Goal: Task Accomplishment & Management: Manage account settings

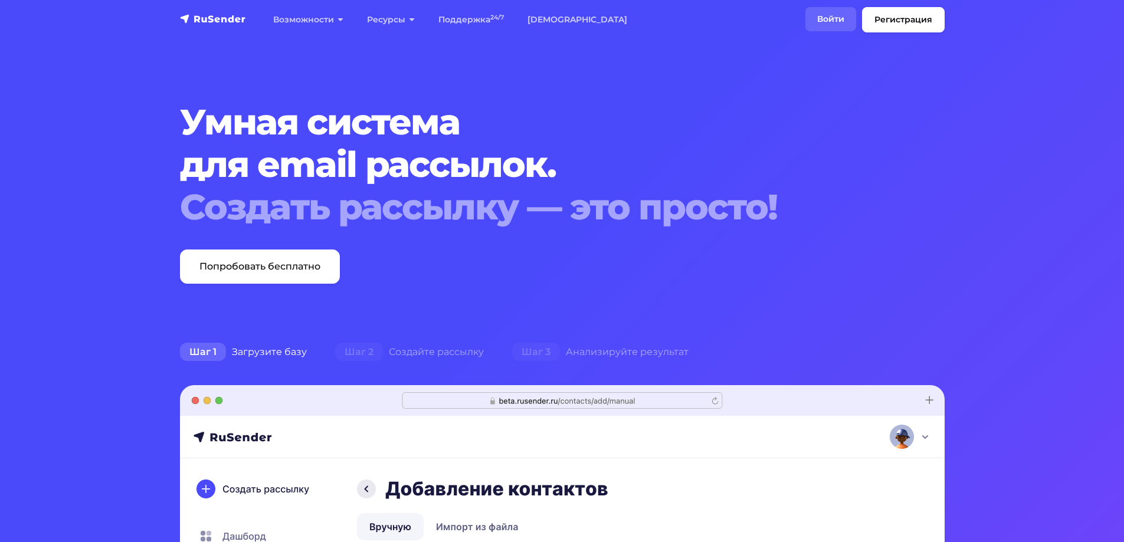
click at [823, 19] on link "Войти" at bounding box center [830, 19] width 51 height 24
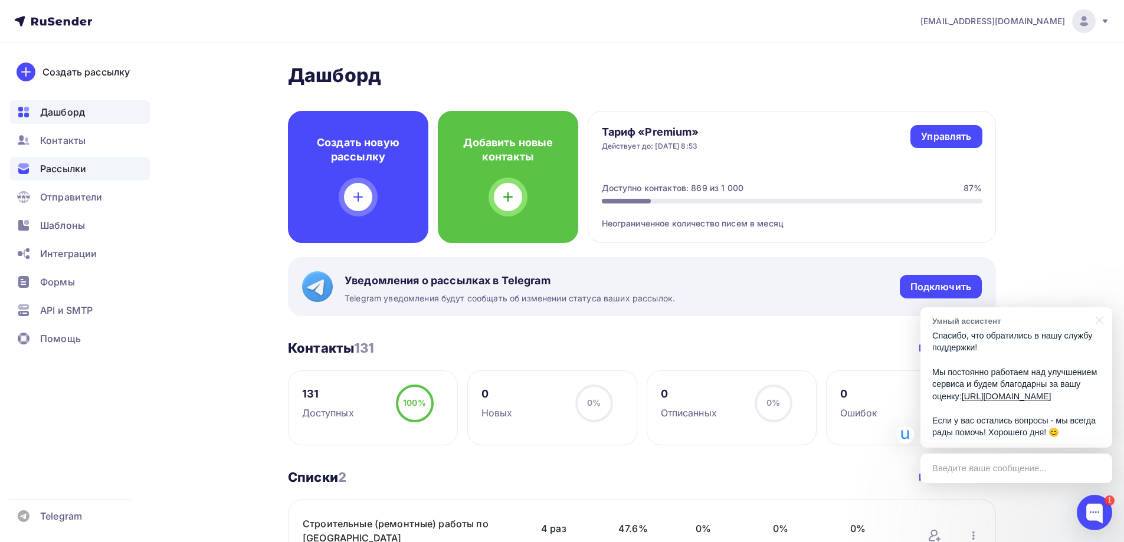
click at [62, 163] on span "Рассылки" at bounding box center [63, 169] width 46 height 14
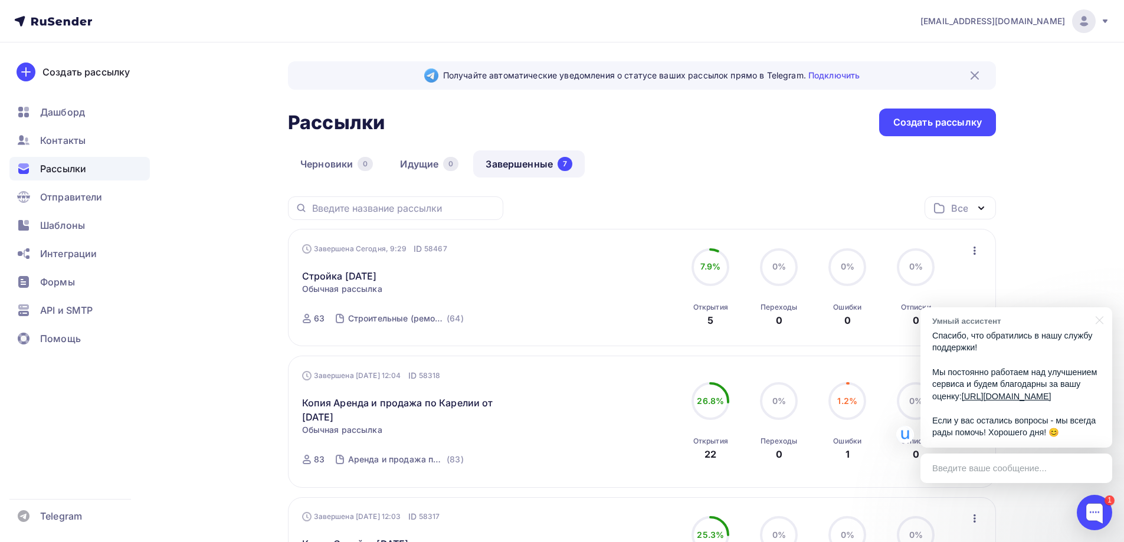
click at [850, 458] on div "Ошибки 1" at bounding box center [847, 446] width 28 height 32
click at [716, 268] on span "7.9%" at bounding box center [710, 266] width 20 height 10
